Goal: Navigation & Orientation: Locate item on page

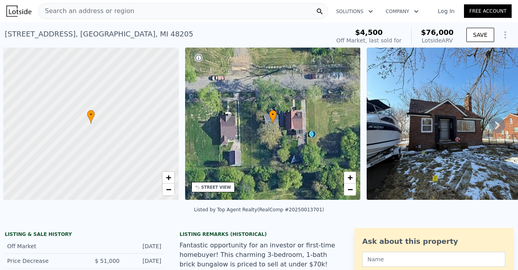
scroll to position [0, 3]
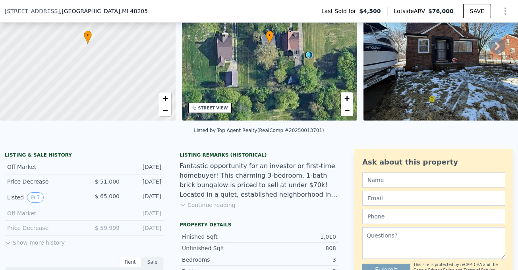
scroll to position [47, 0]
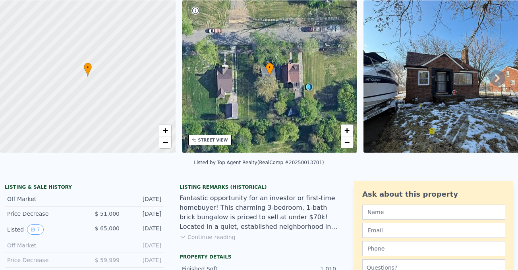
click at [490, 99] on div "• + − • + − STREET VIEW Loading... SATELLITE VIEW" at bounding box center [259, 77] width 518 height 155
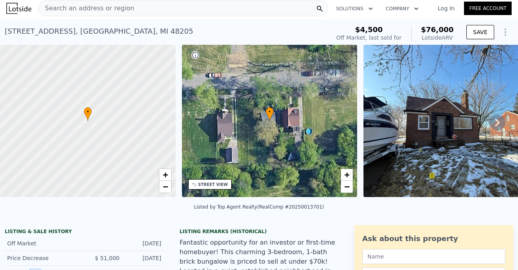
click at [495, 127] on icon at bounding box center [497, 123] width 5 height 8
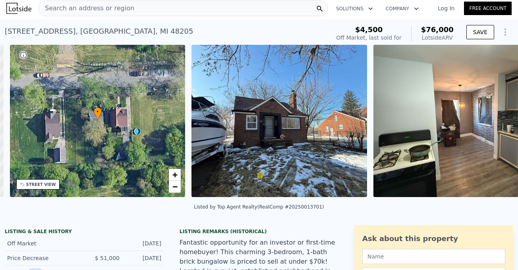
scroll to position [0, 185]
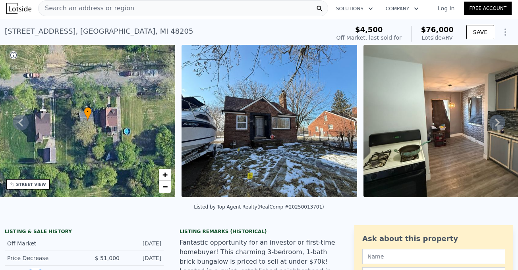
click at [491, 125] on icon at bounding box center [497, 123] width 16 height 16
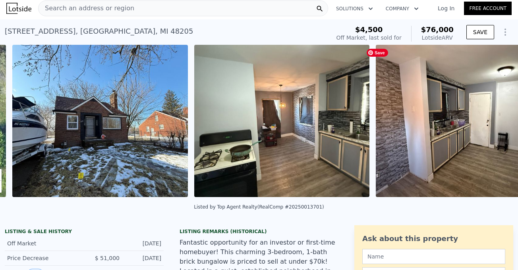
scroll to position [0, 363]
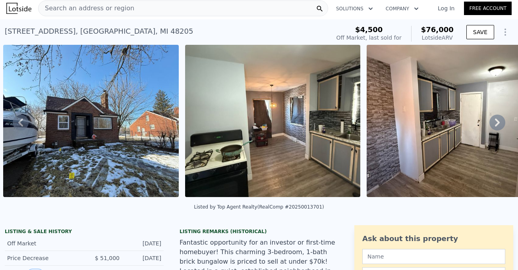
click at [20, 124] on icon at bounding box center [20, 123] width 5 height 8
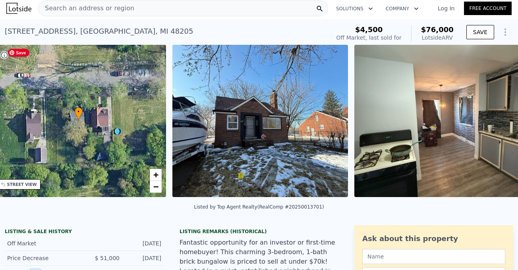
scroll to position [0, 185]
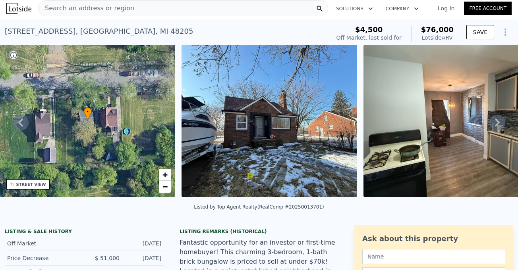
click at [495, 126] on icon at bounding box center [497, 123] width 5 height 8
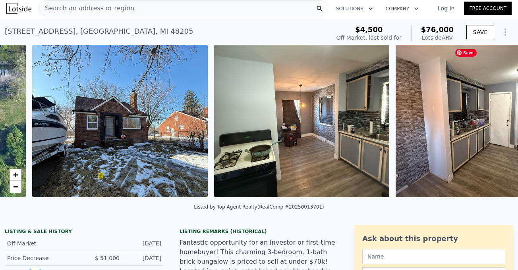
scroll to position [0, 363]
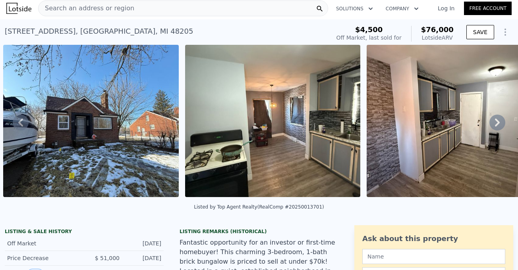
click at [490, 126] on icon at bounding box center [497, 123] width 16 height 16
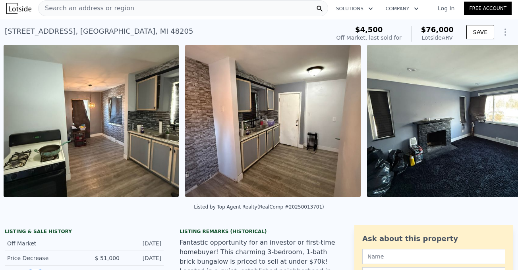
scroll to position [0, 545]
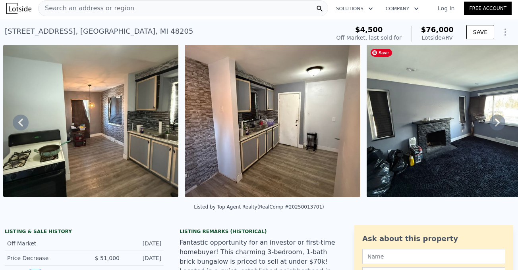
click at [489, 124] on icon at bounding box center [497, 123] width 16 height 16
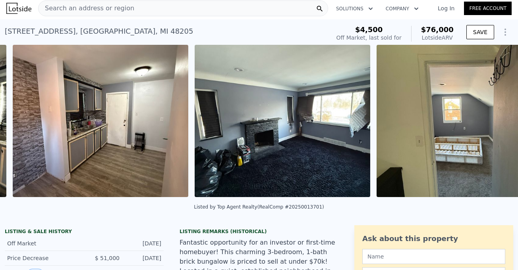
scroll to position [0, 727]
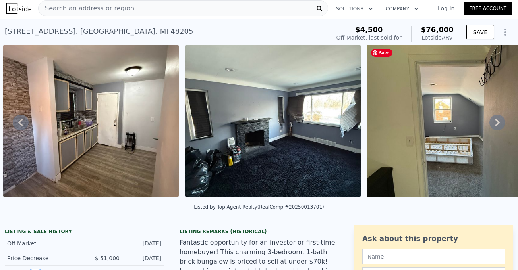
click at [490, 125] on icon at bounding box center [497, 123] width 16 height 16
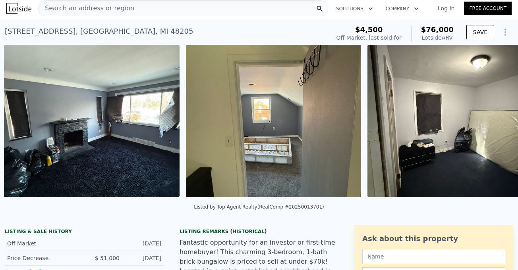
scroll to position [0, 908]
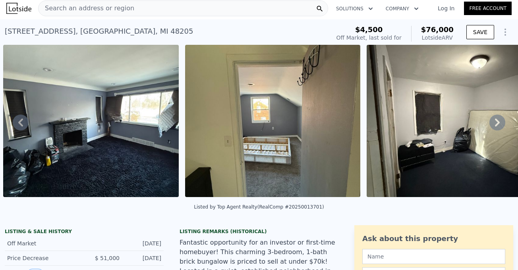
click at [495, 124] on icon at bounding box center [497, 123] width 16 height 16
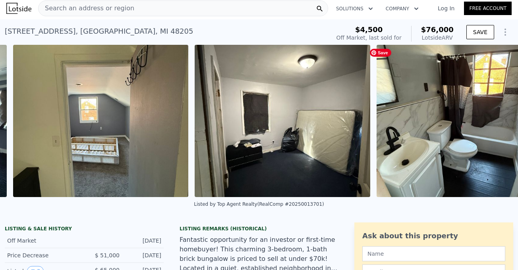
scroll to position [0, 1090]
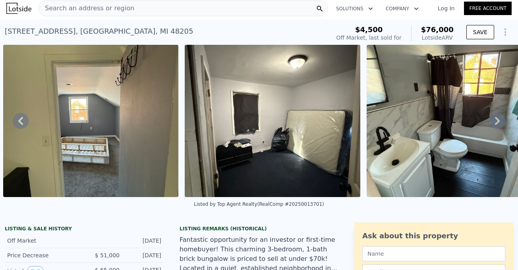
click at [495, 125] on icon at bounding box center [497, 121] width 5 height 8
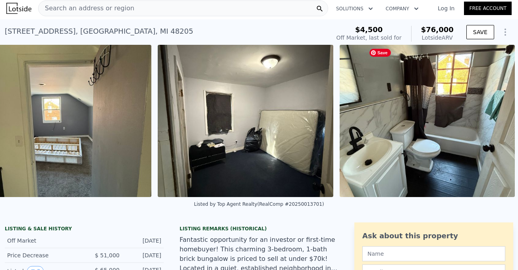
scroll to position [0, 1123]
click at [23, 124] on icon at bounding box center [21, 121] width 16 height 16
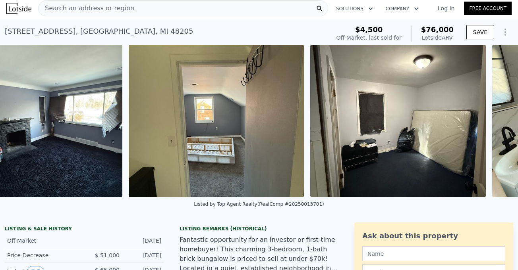
click at [23, 124] on div "• + − • + − STREET VIEW Loading... SATELLITE VIEW" at bounding box center [259, 121] width 518 height 152
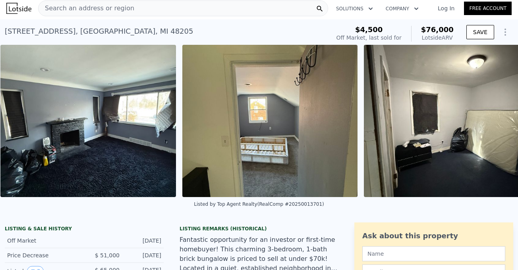
click at [23, 124] on img at bounding box center [87, 121] width 175 height 152
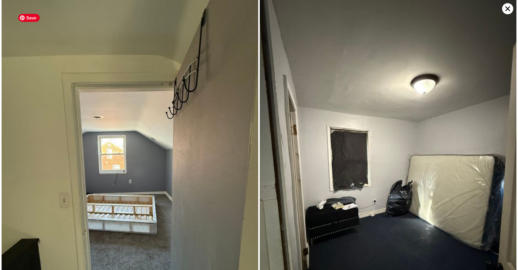
click at [23, 124] on img at bounding box center [130, 171] width 256 height 342
click at [506, 8] on icon at bounding box center [507, 8] width 5 height 5
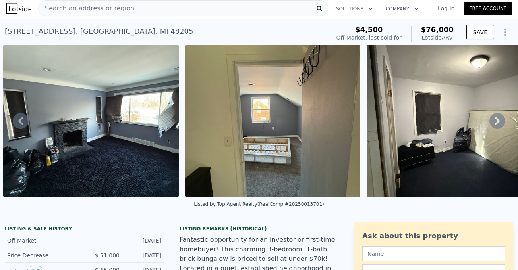
click at [22, 124] on icon at bounding box center [21, 121] width 16 height 16
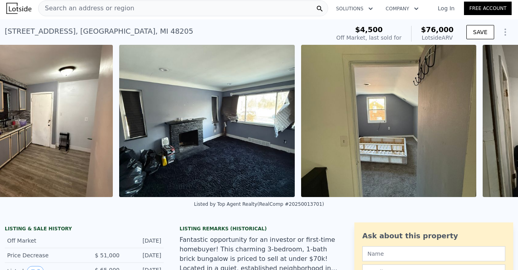
click at [22, 124] on img at bounding box center [24, 121] width 175 height 152
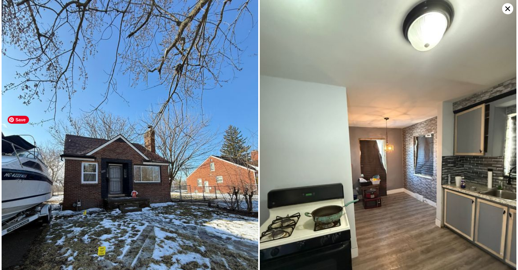
scroll to position [0, 727]
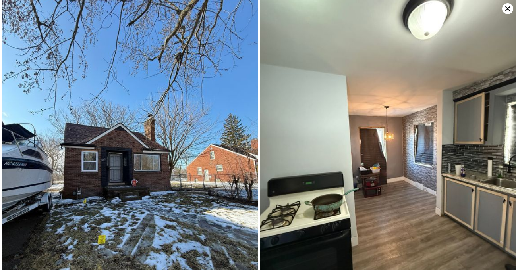
scroll to position [0, 0]
